Goal: Navigation & Orientation: Find specific page/section

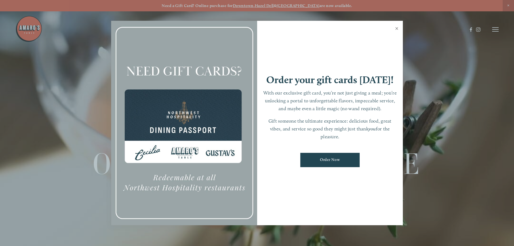
click at [397, 28] on link "Close" at bounding box center [397, 29] width 11 height 15
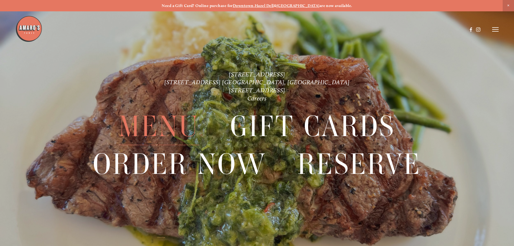
click at [178, 128] on span "Menu" at bounding box center [159, 126] width 80 height 37
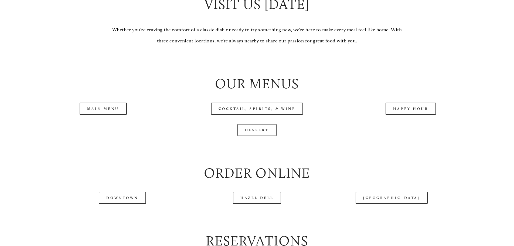
scroll to position [567, 0]
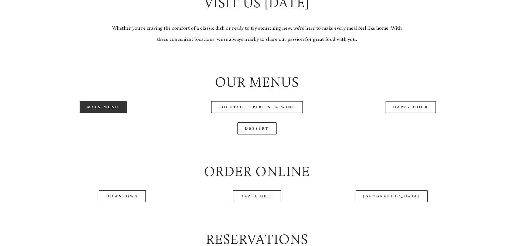
click at [114, 113] on link "Main Menu" at bounding box center [103, 107] width 47 height 12
